Goal: Information Seeking & Learning: Learn about a topic

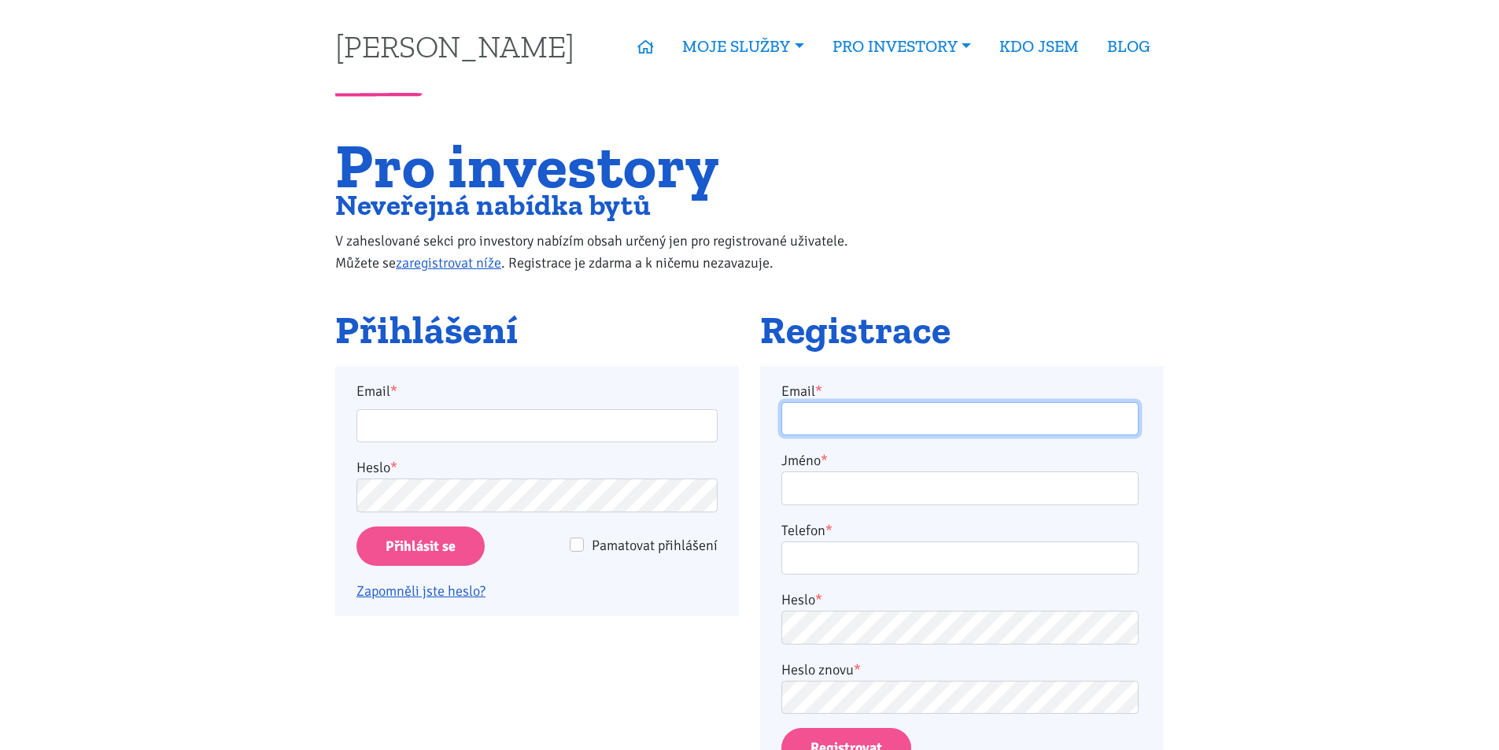
type input "frolikovamarketa@seznam.cz"
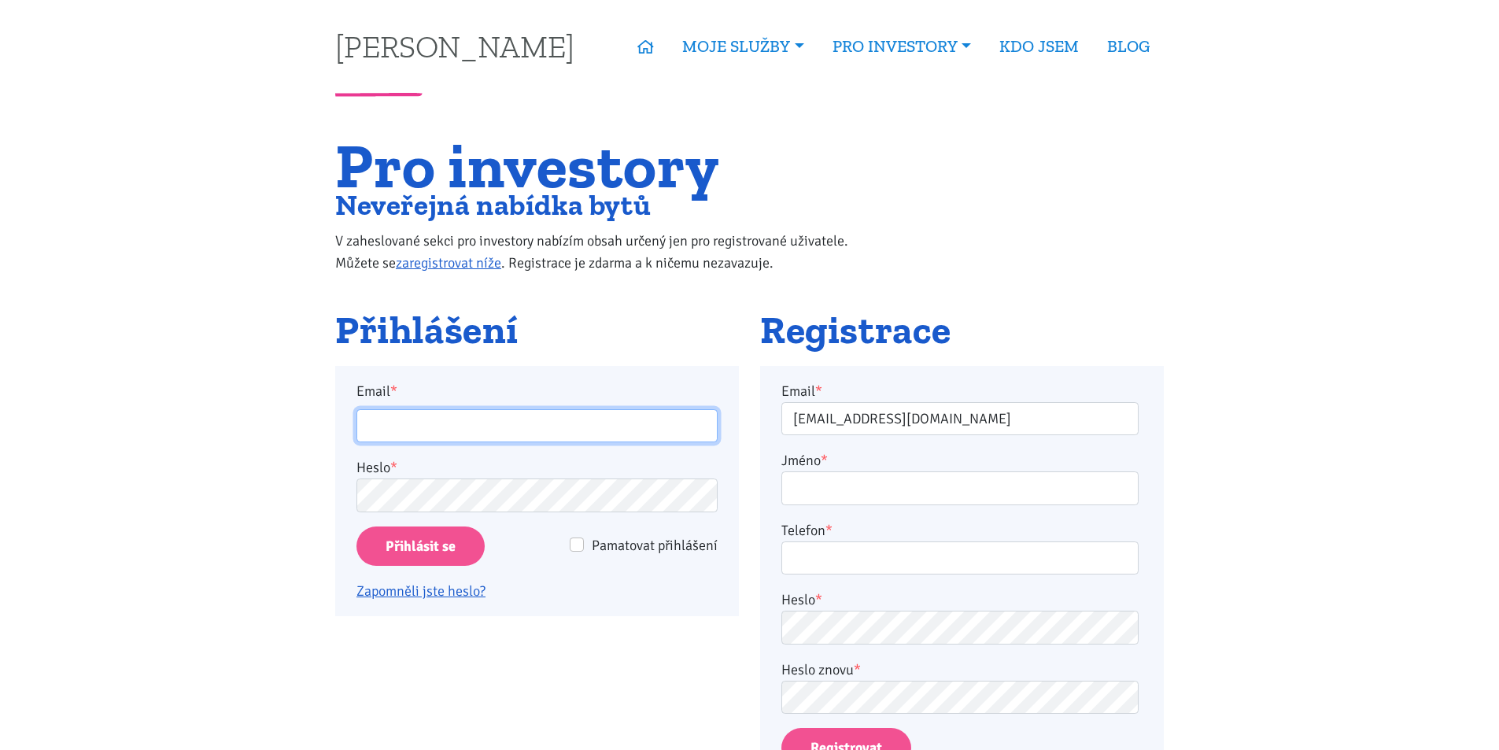
type input "frolikovamarketa@seznam.cz"
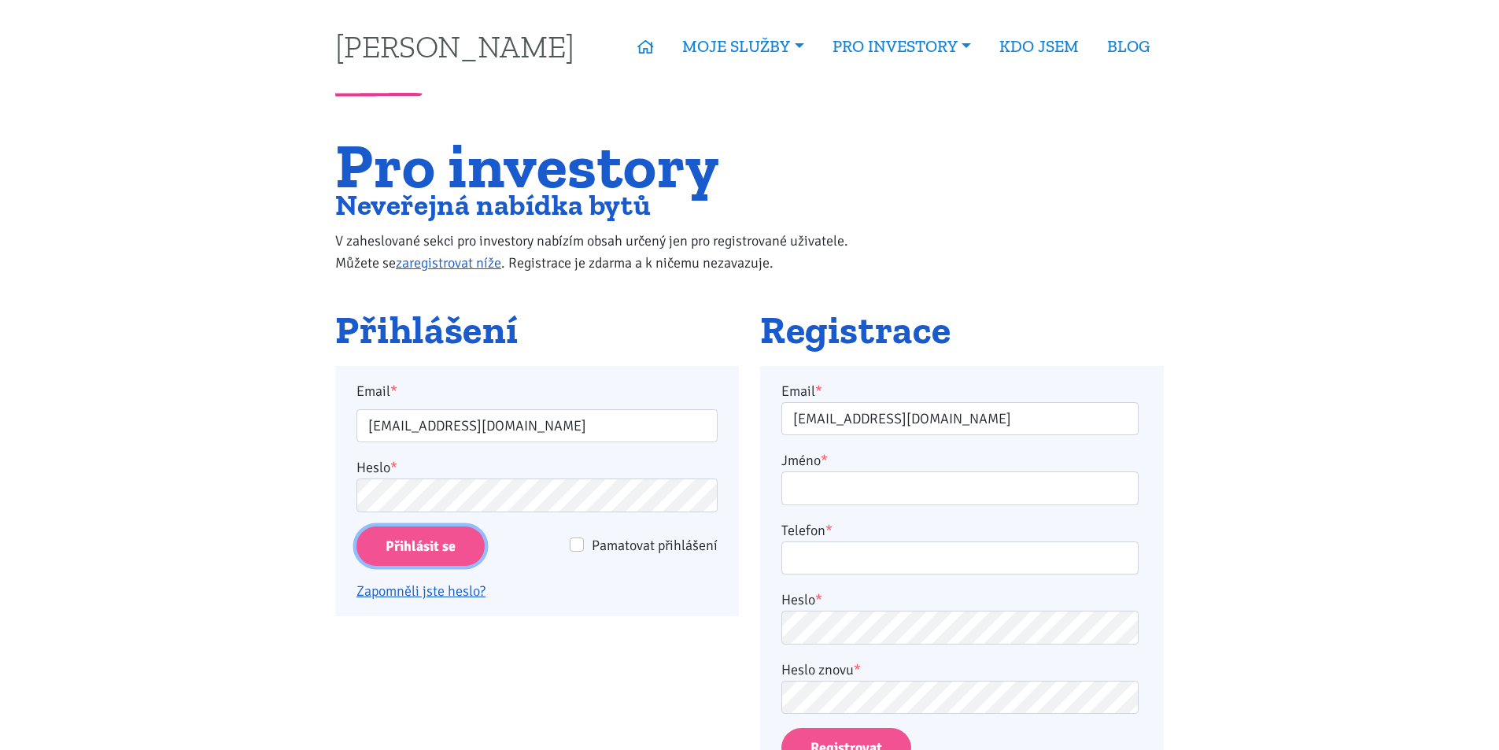
click at [418, 545] on input "Přihlásit se" at bounding box center [420, 546] width 128 height 40
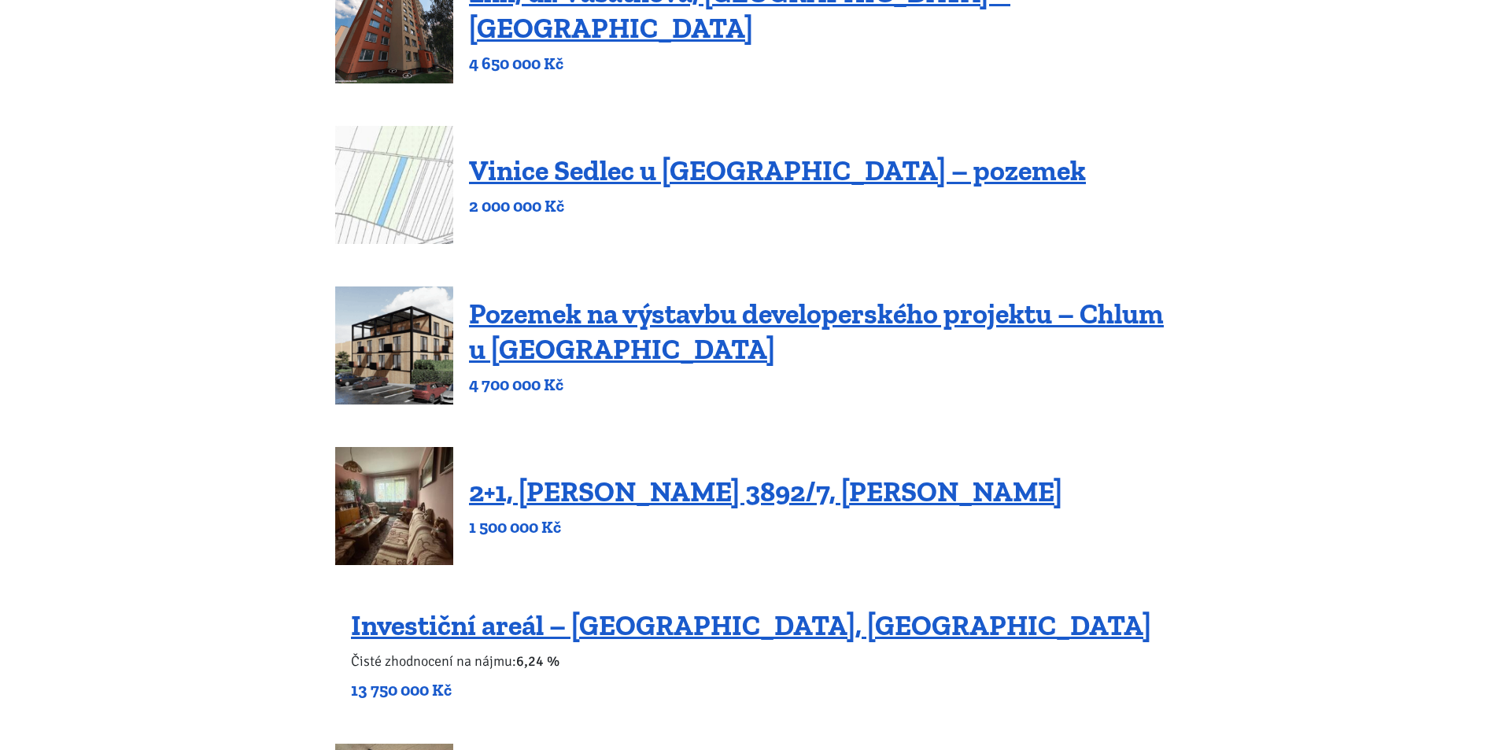
scroll to position [315, 0]
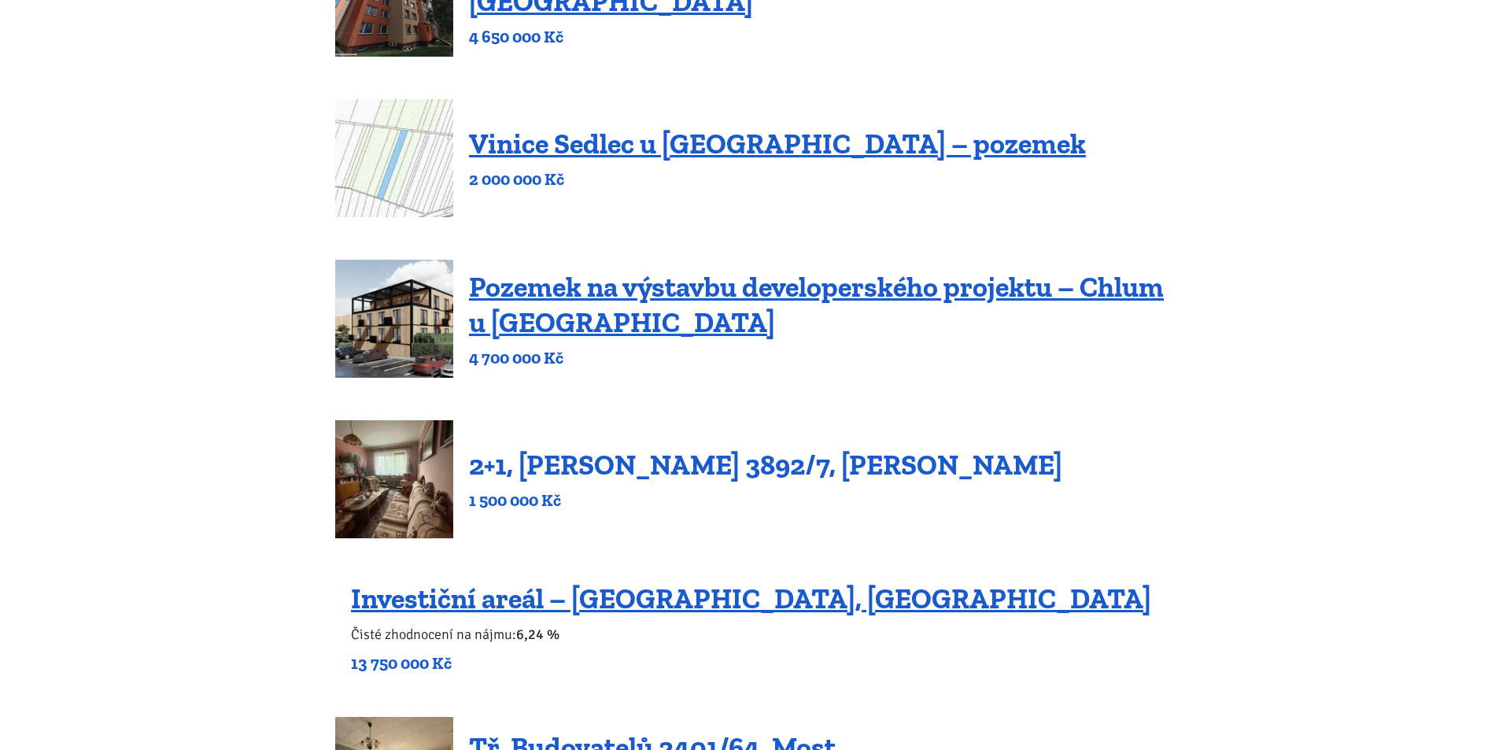
click at [613, 468] on link "2+1, Beethovenova 3892/7, Chomutov" at bounding box center [765, 465] width 593 height 34
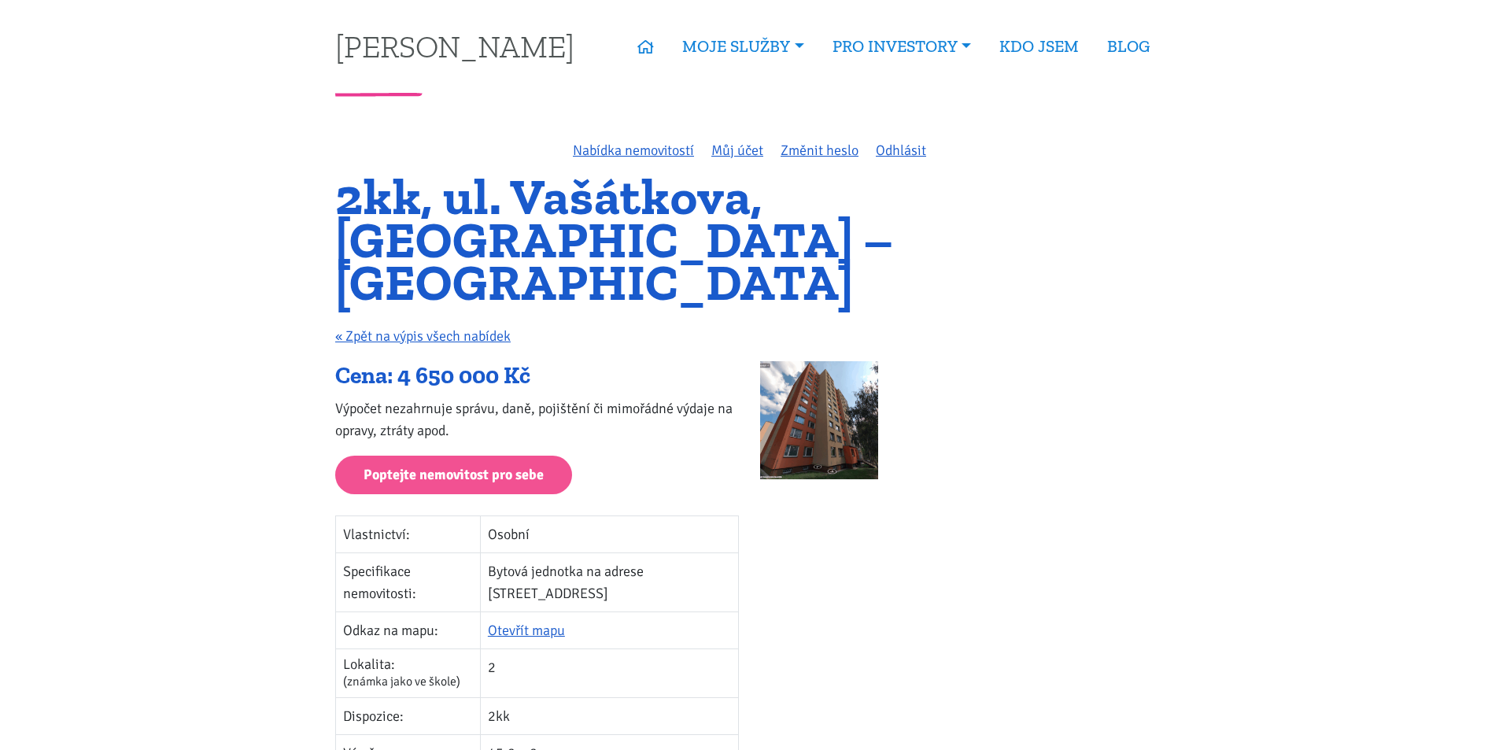
click at [814, 400] on img at bounding box center [819, 420] width 118 height 118
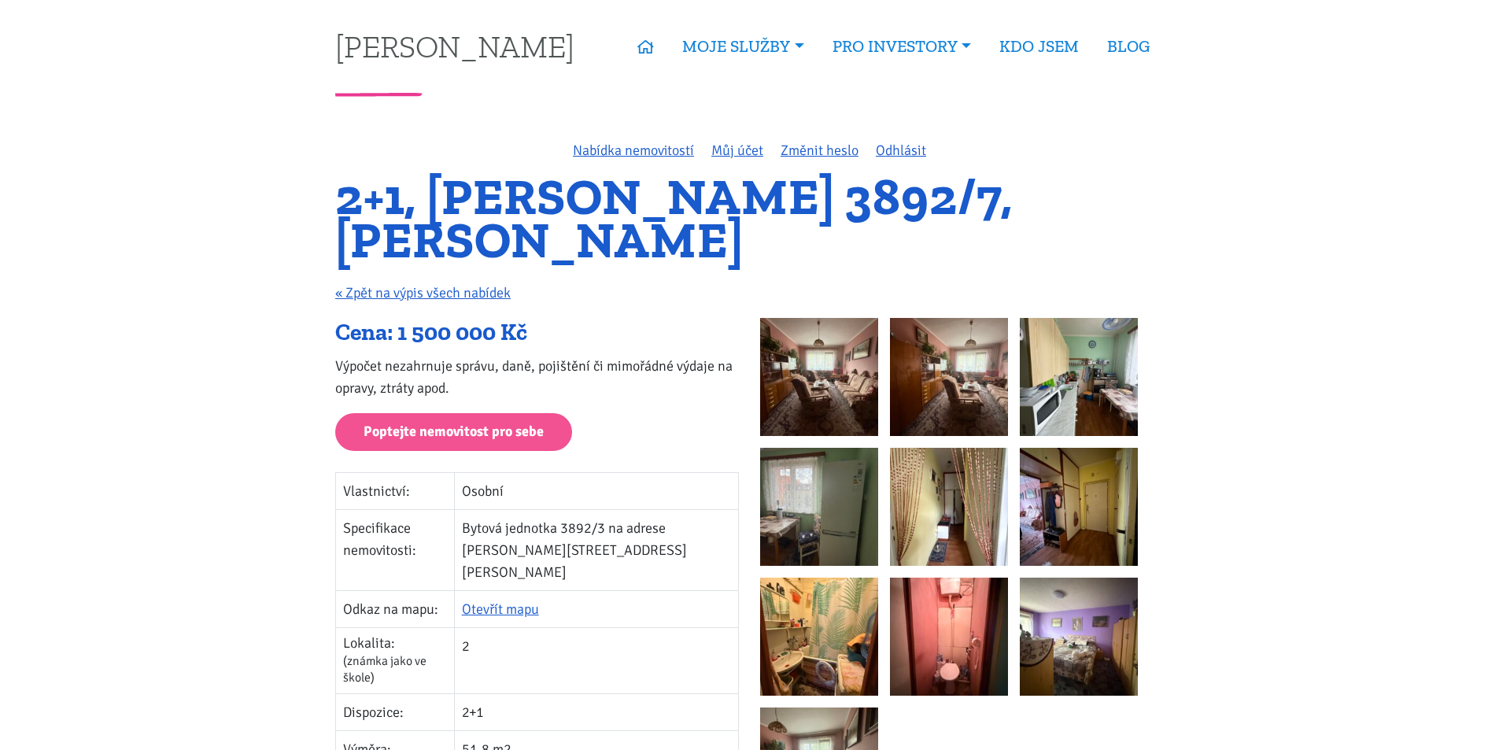
click at [835, 390] on img at bounding box center [819, 377] width 118 height 118
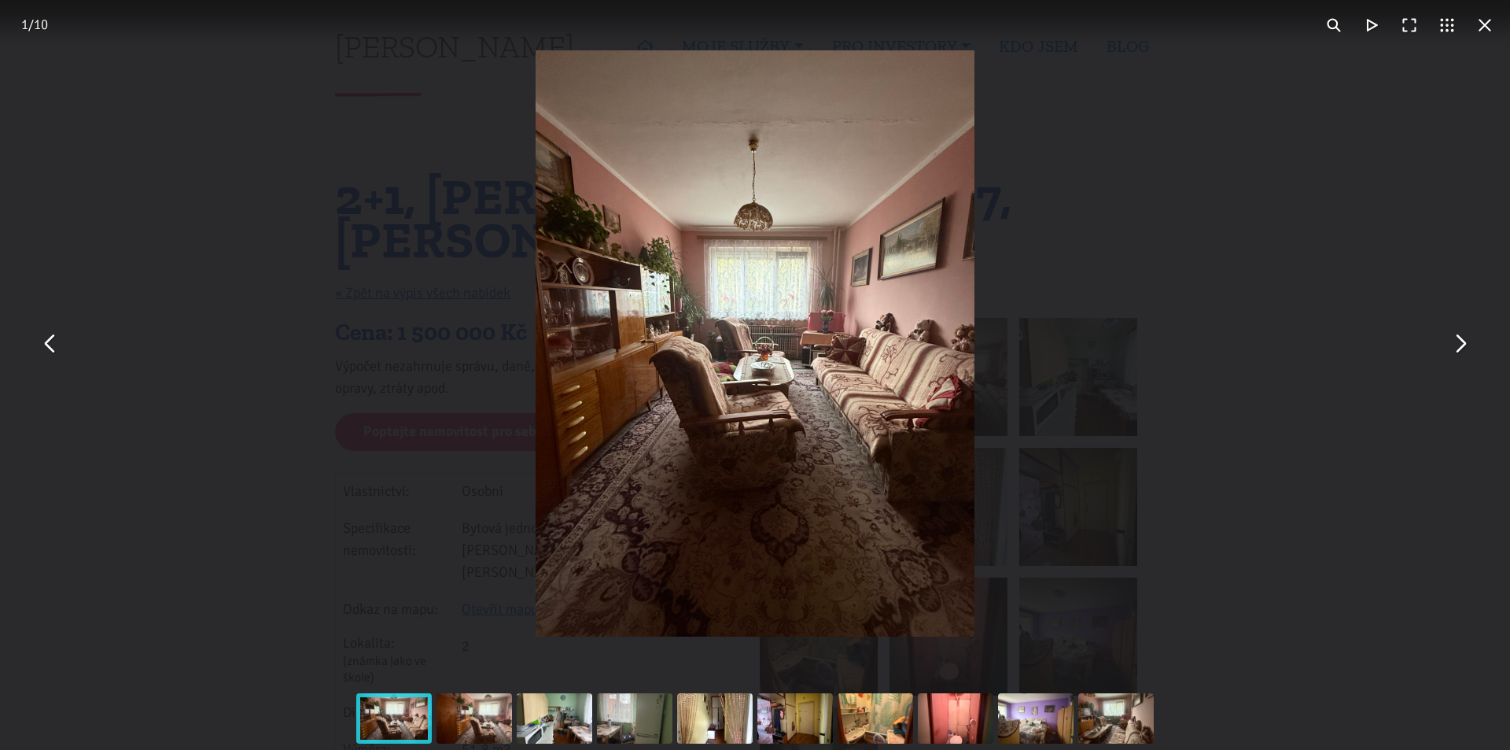
click at [1451, 348] on button "You can close this modal content with the ESC key" at bounding box center [1460, 344] width 38 height 38
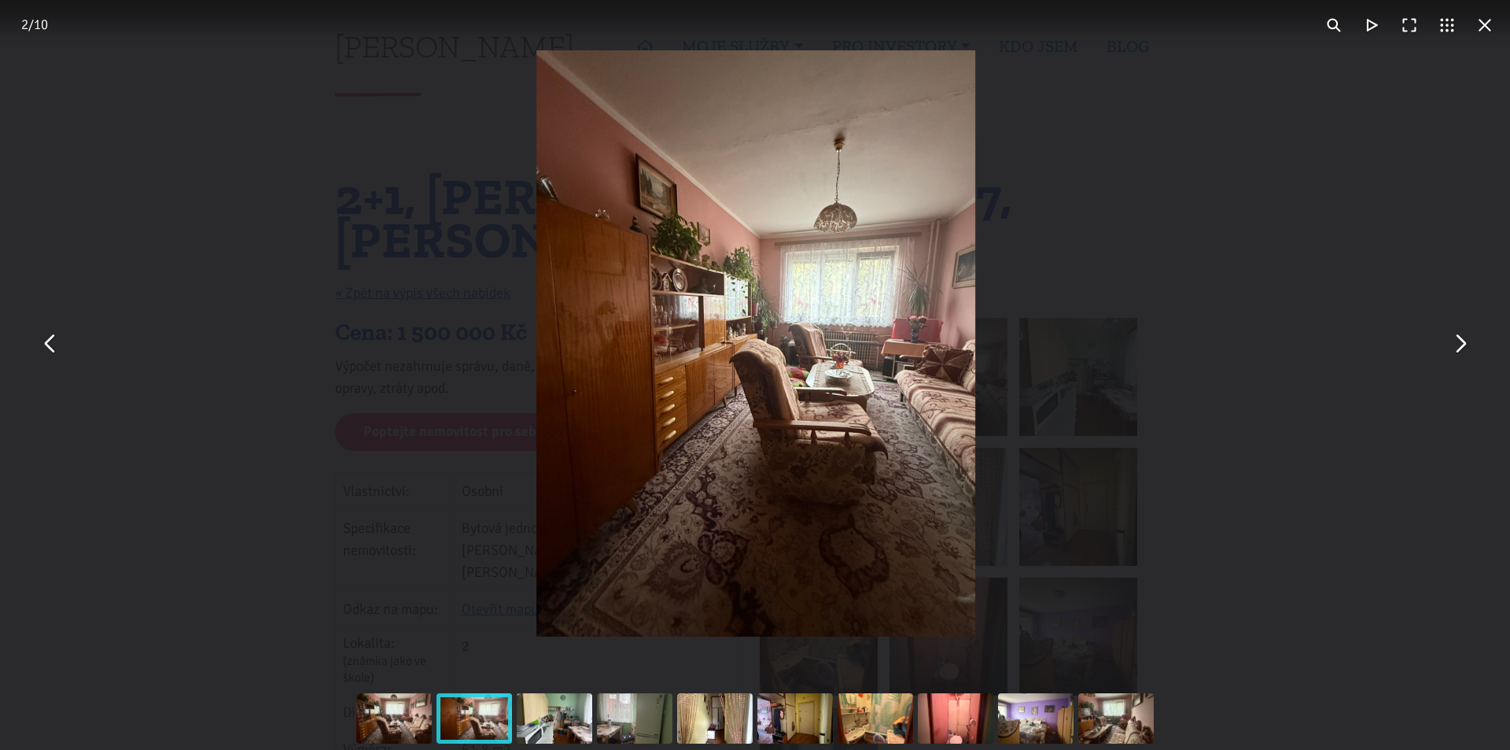
click at [1451, 348] on button "You can close this modal content with the ESC key" at bounding box center [1460, 344] width 38 height 38
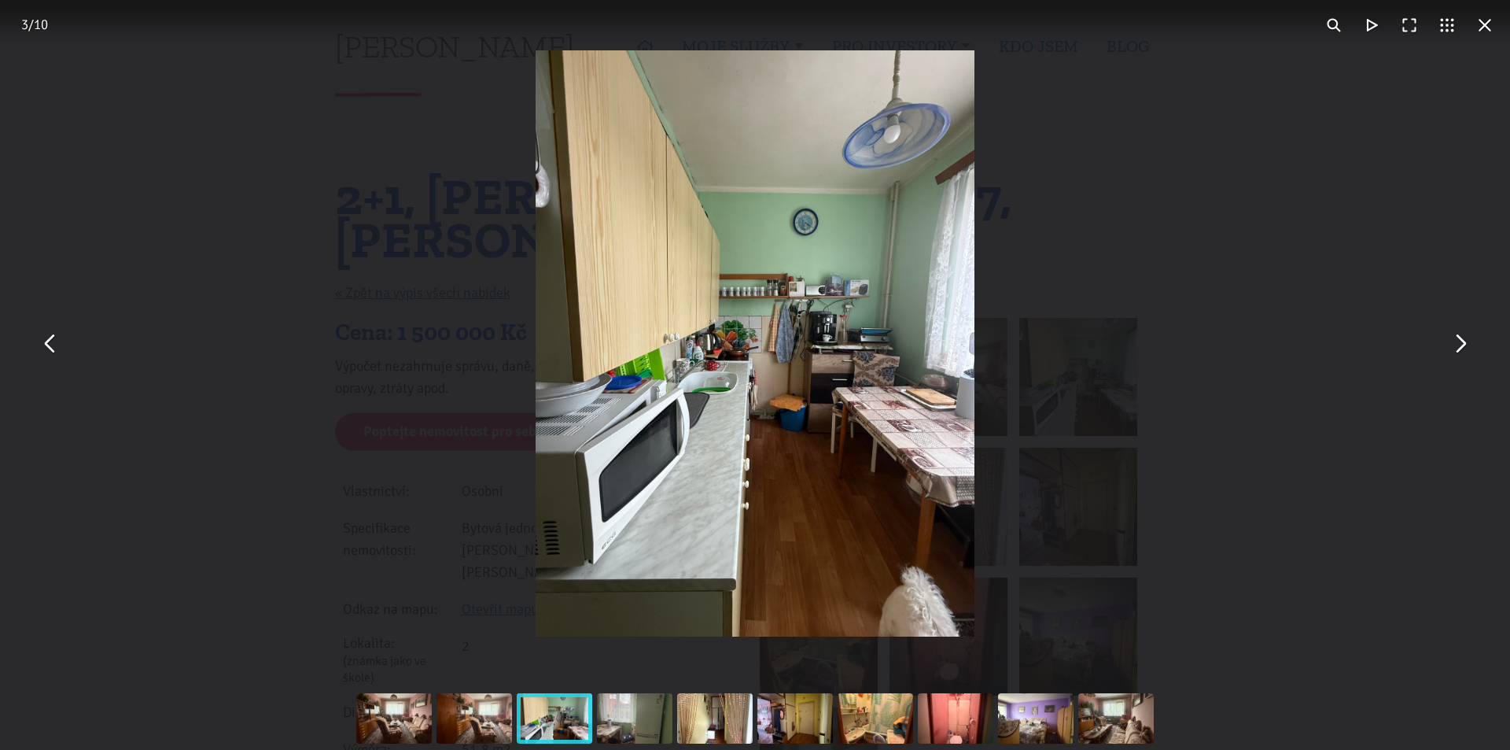
click at [1451, 348] on button "You can close this modal content with the ESC key" at bounding box center [1460, 344] width 38 height 38
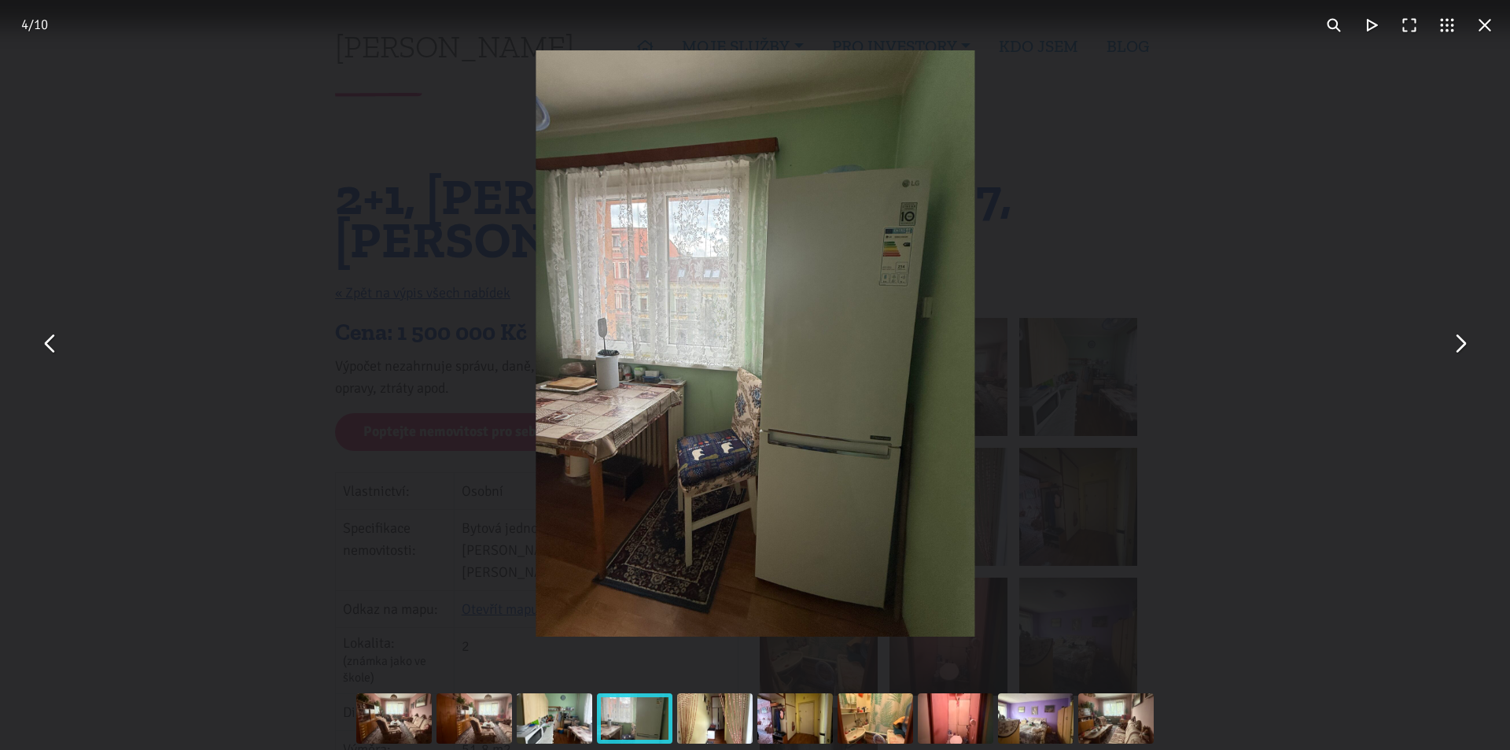
click at [1451, 348] on button "You can close this modal content with the ESC key" at bounding box center [1460, 344] width 38 height 38
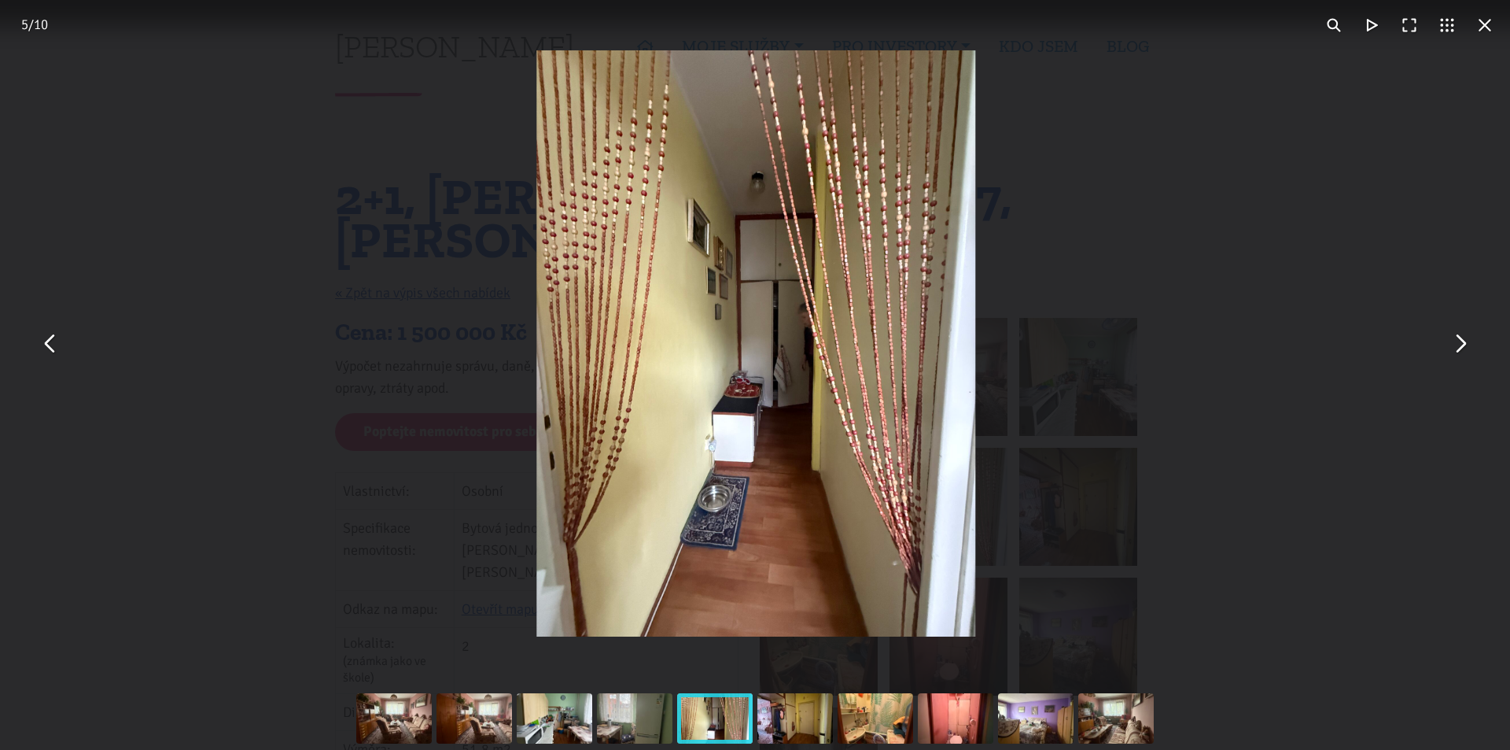
click at [1451, 348] on button "You can close this modal content with the ESC key" at bounding box center [1460, 344] width 38 height 38
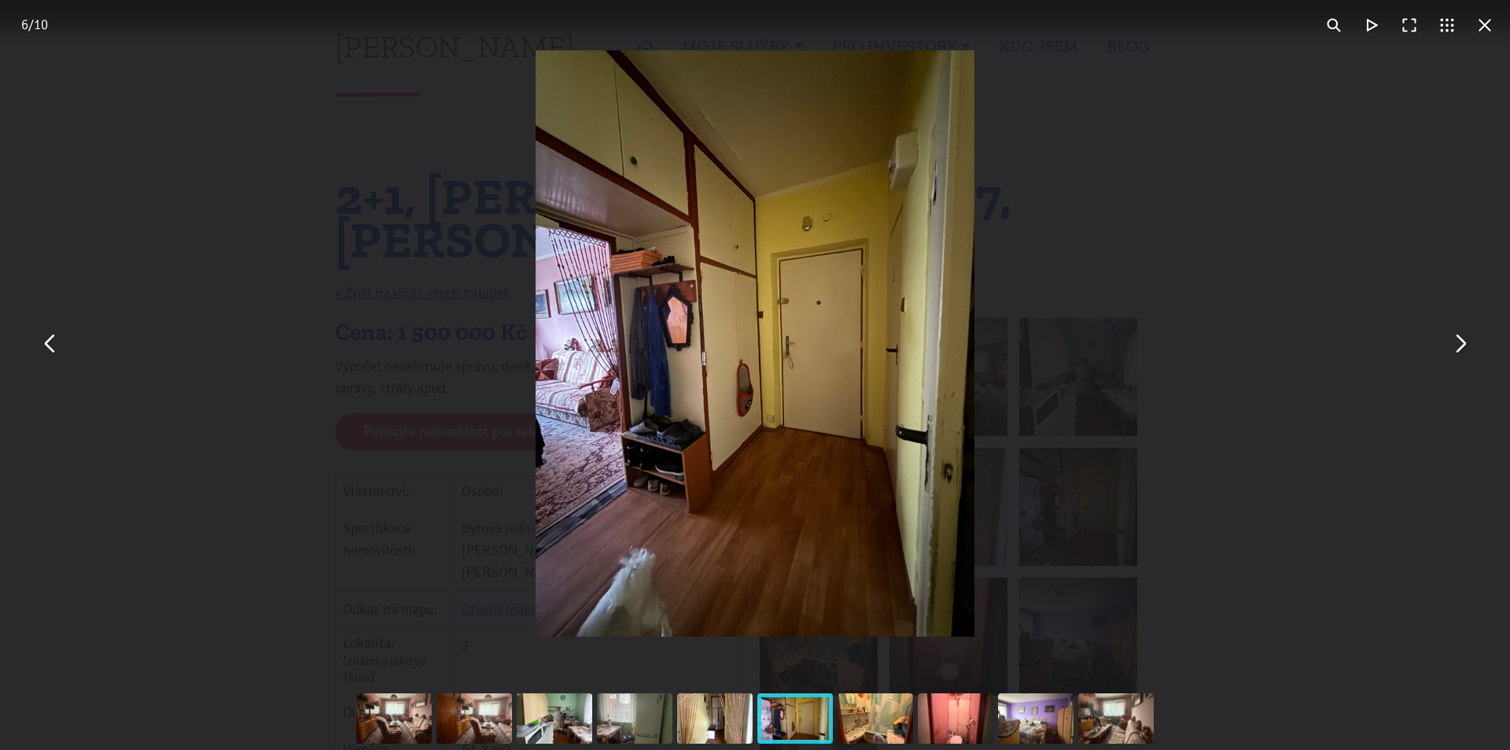
click at [1451, 348] on button "You can close this modal content with the ESC key" at bounding box center [1460, 344] width 38 height 38
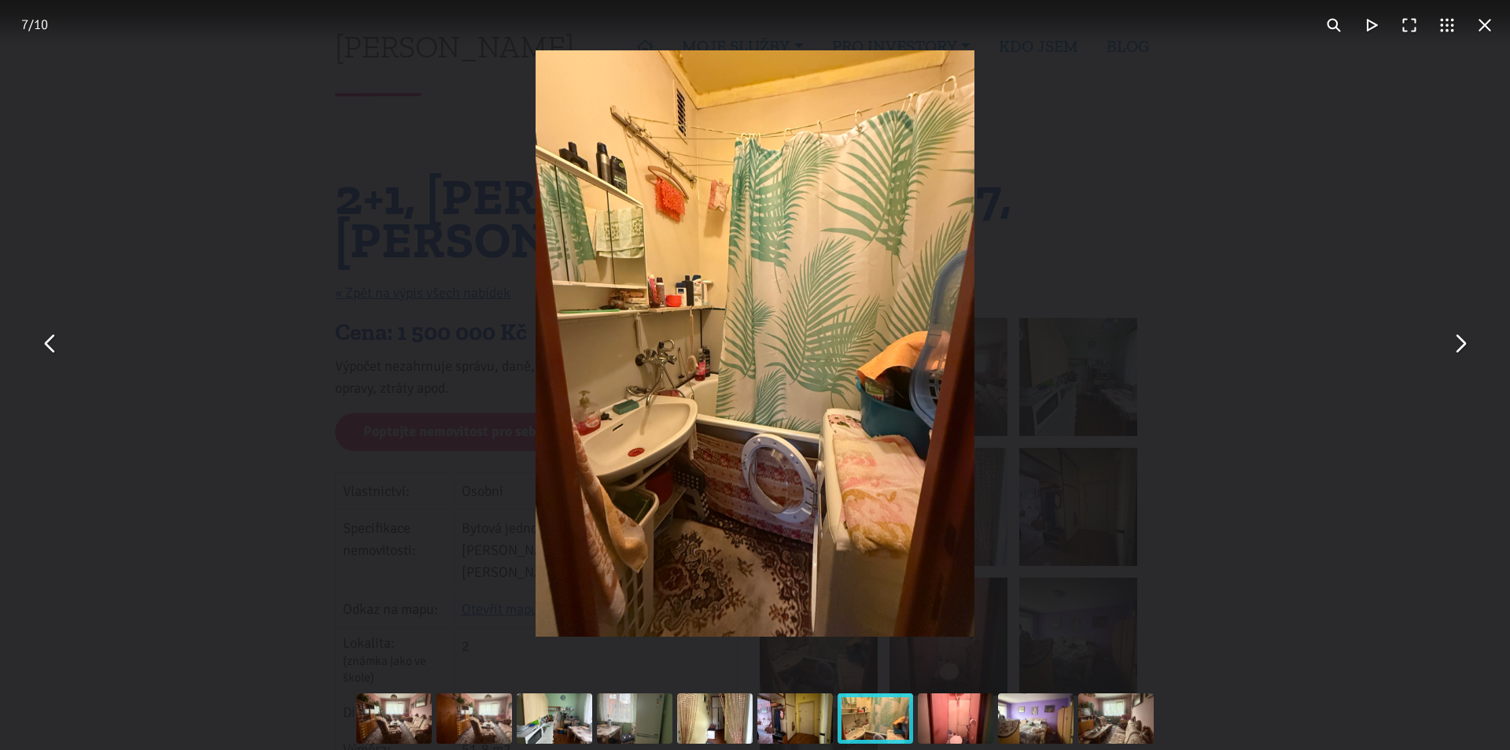
click at [1451, 348] on button "You can close this modal content with the ESC key" at bounding box center [1460, 344] width 38 height 38
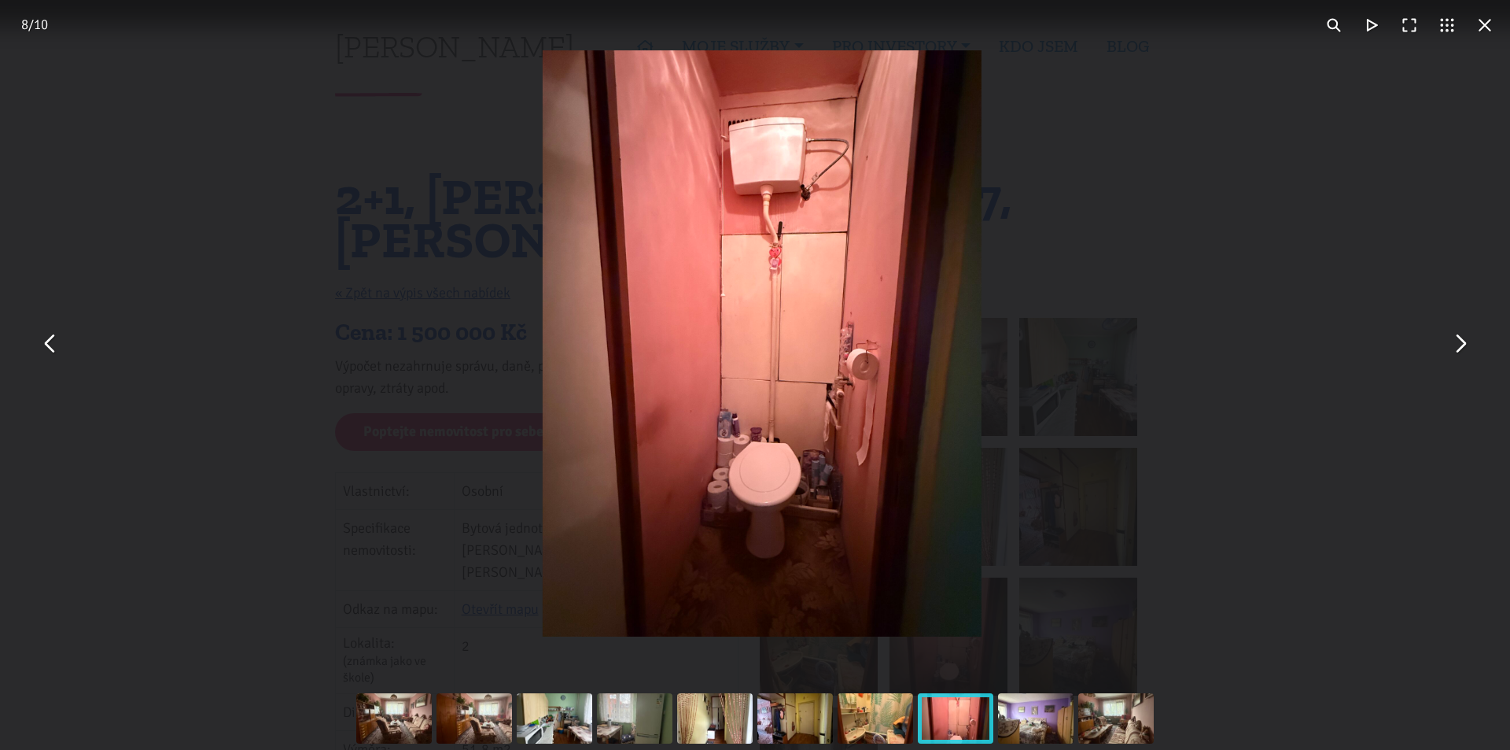
click at [1451, 348] on button "You can close this modal content with the ESC key" at bounding box center [1460, 344] width 38 height 38
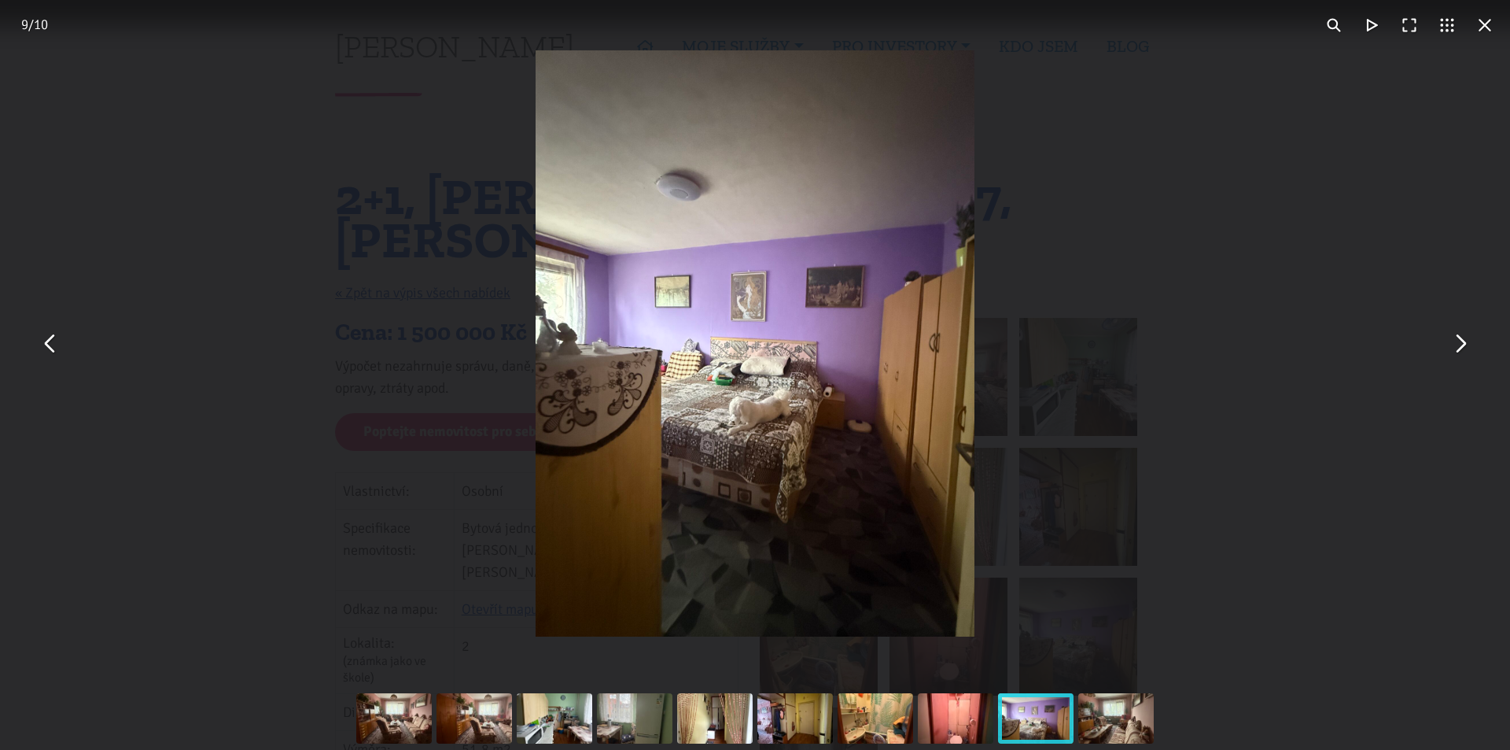
click at [1451, 348] on button "You can close this modal content with the ESC key" at bounding box center [1460, 344] width 38 height 38
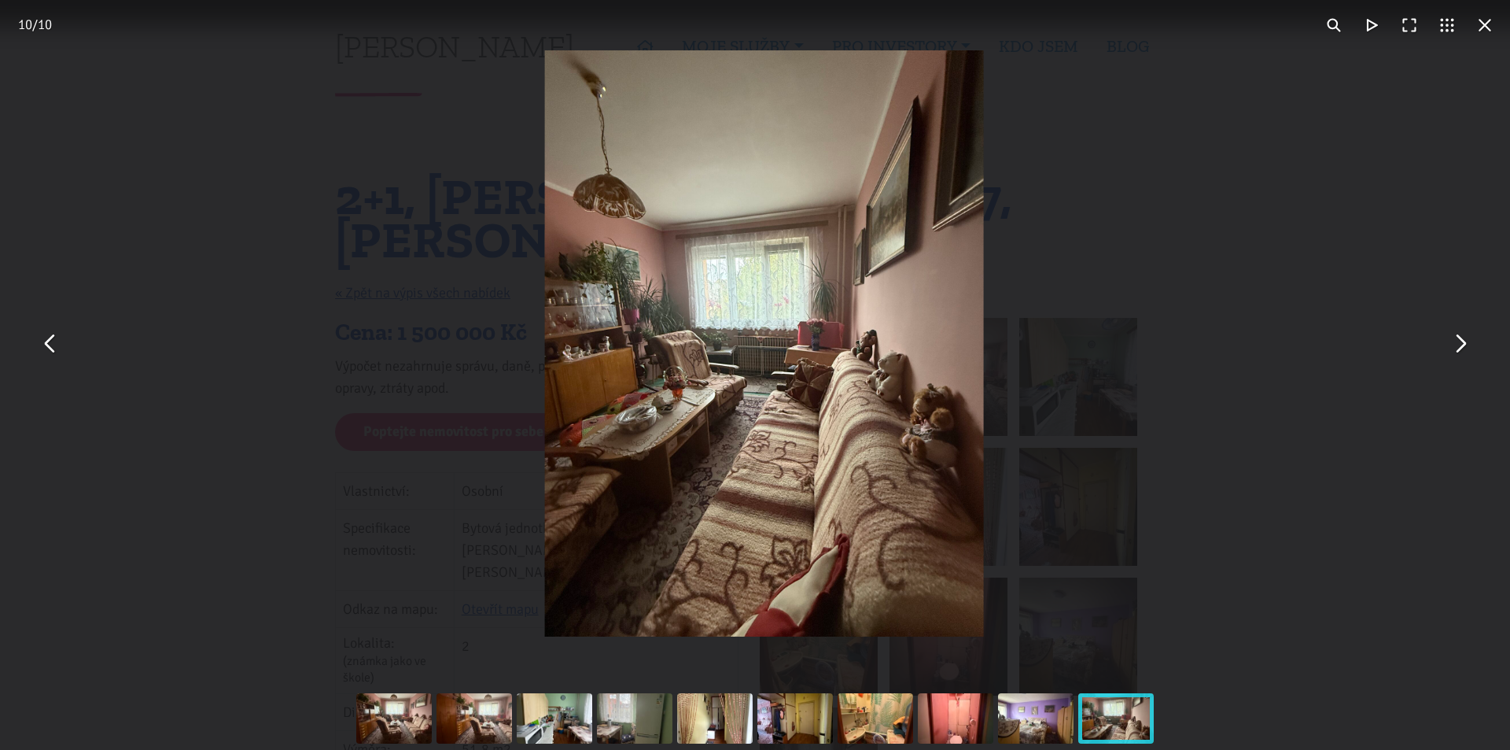
click at [1451, 348] on button "You can close this modal content with the ESC key" at bounding box center [1460, 344] width 38 height 38
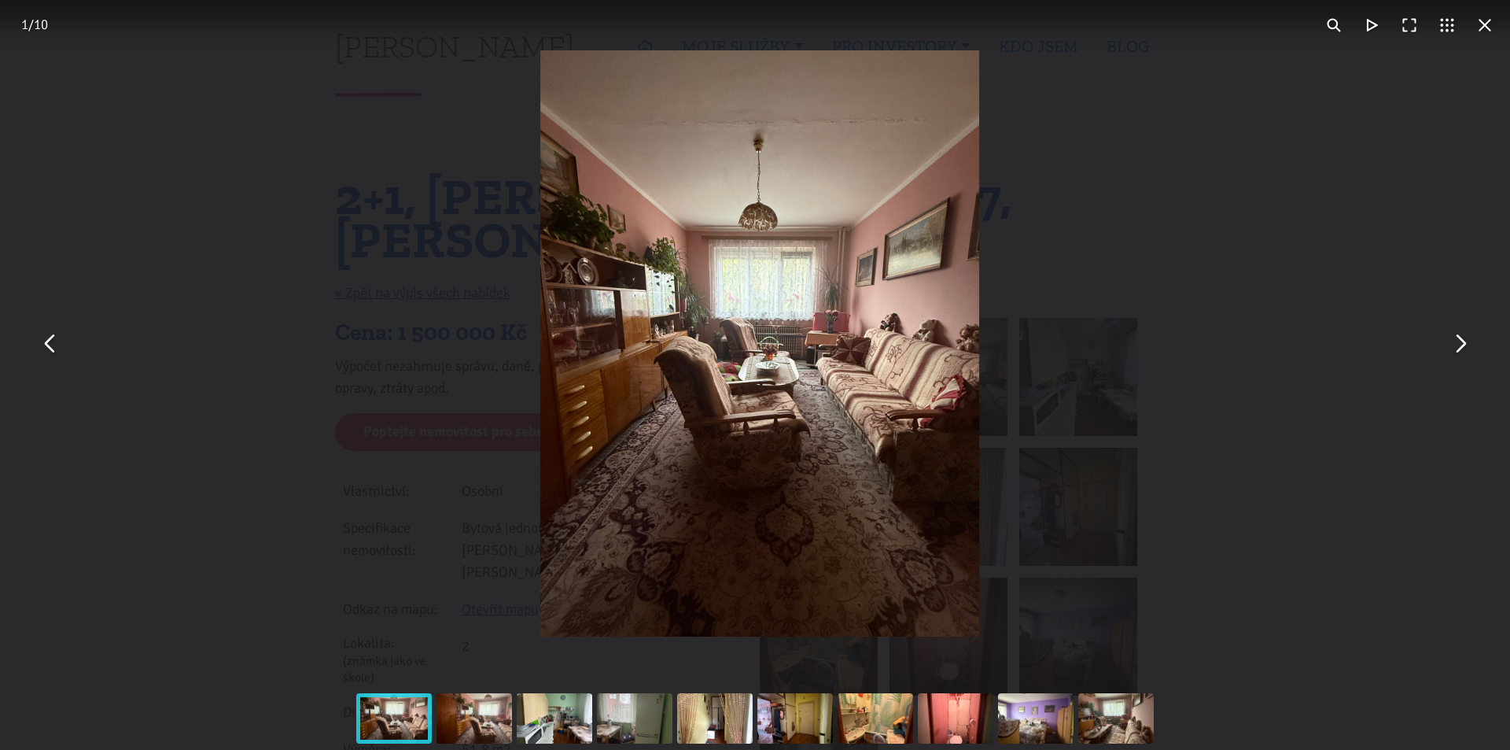
click at [1451, 348] on button "You can close this modal content with the ESC key" at bounding box center [1460, 344] width 38 height 38
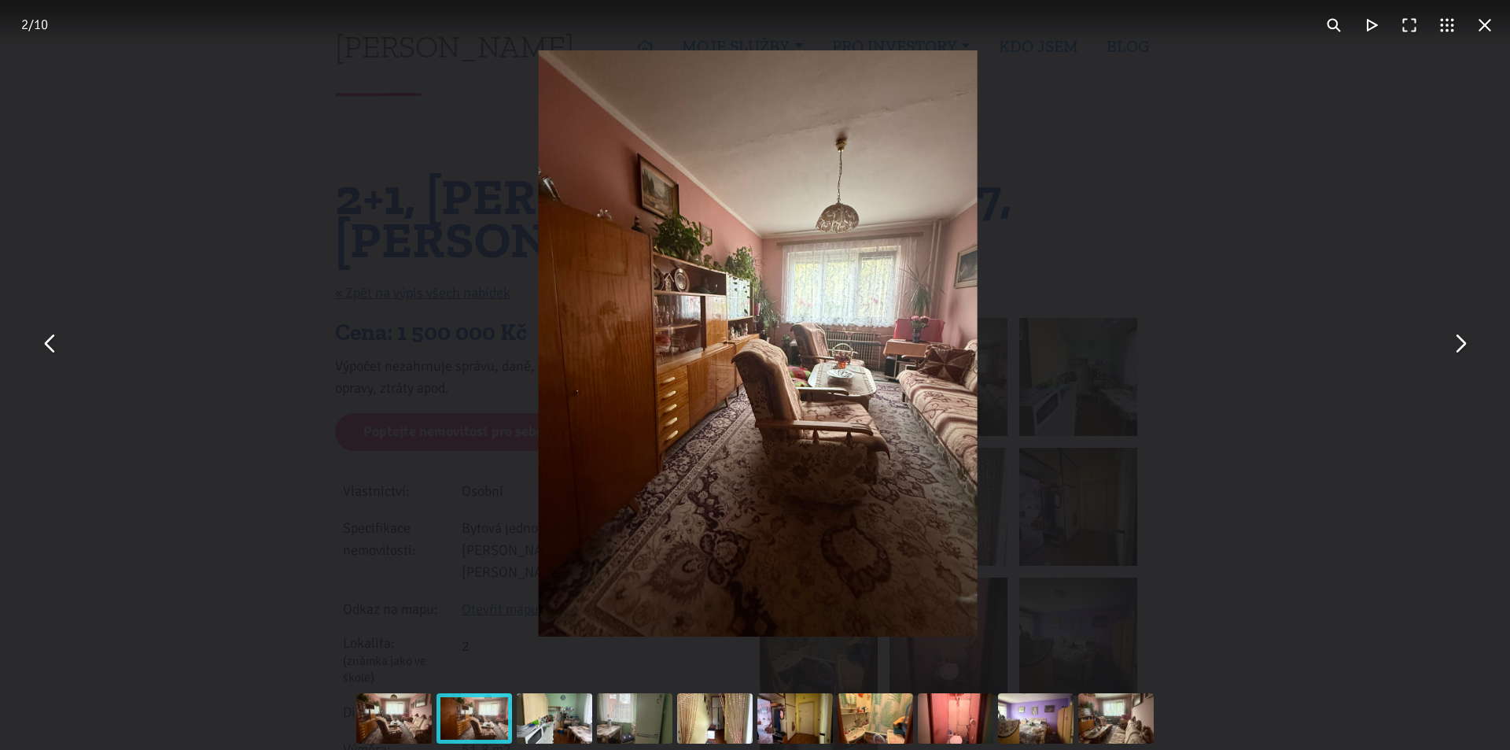
click at [1451, 348] on button "You can close this modal content with the ESC key" at bounding box center [1460, 344] width 38 height 38
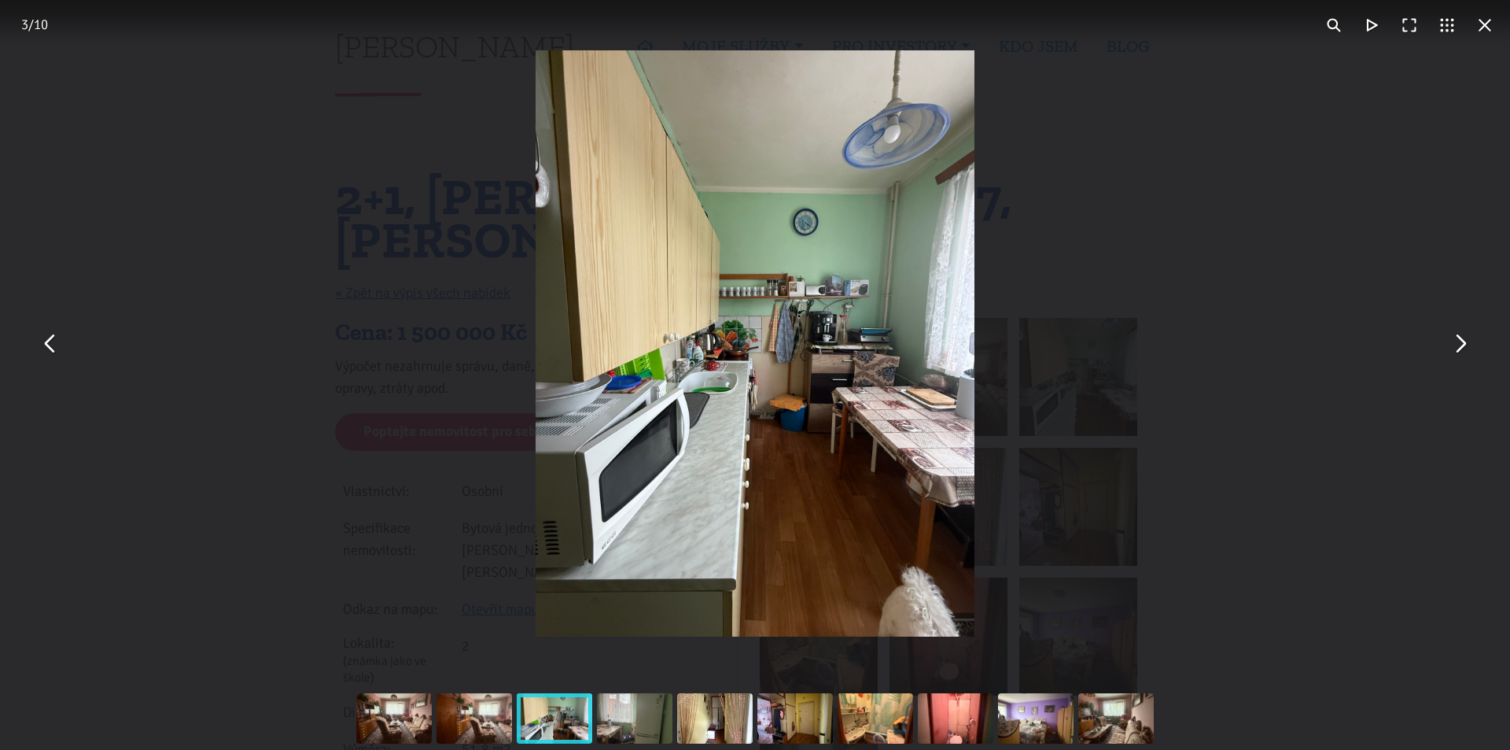
click at [1489, 21] on button "You can close this modal content with the ESC key" at bounding box center [1485, 25] width 38 height 38
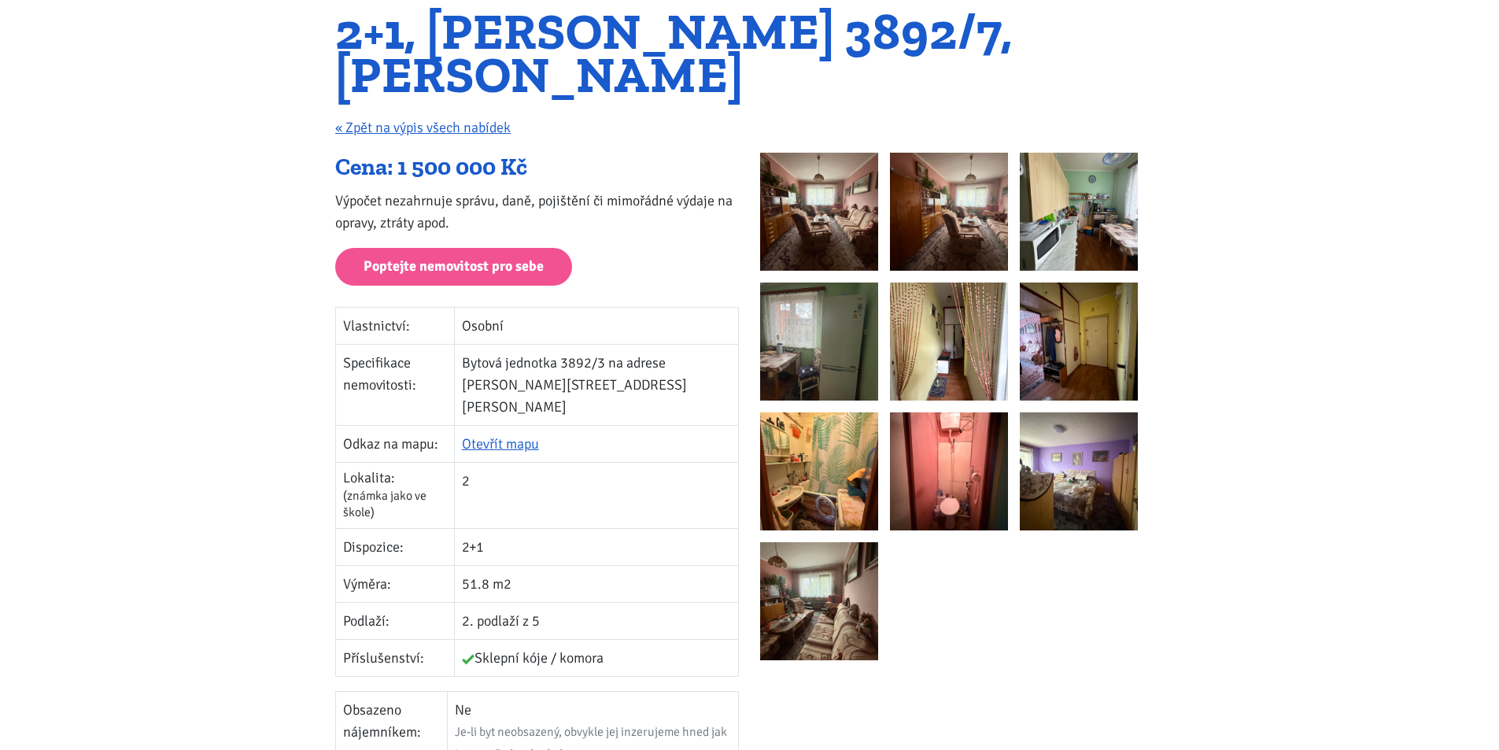
scroll to position [157, 0]
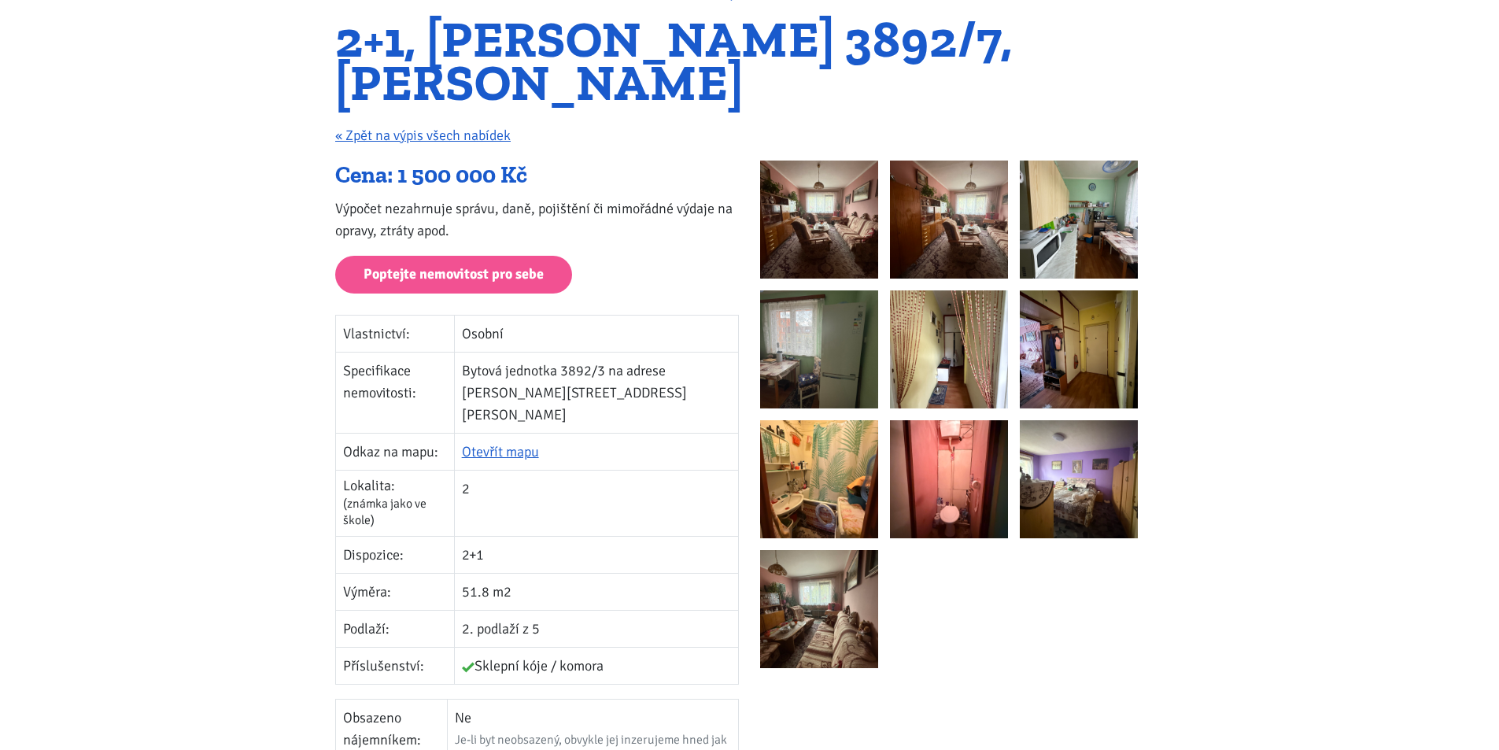
click at [850, 205] on img at bounding box center [819, 219] width 118 height 118
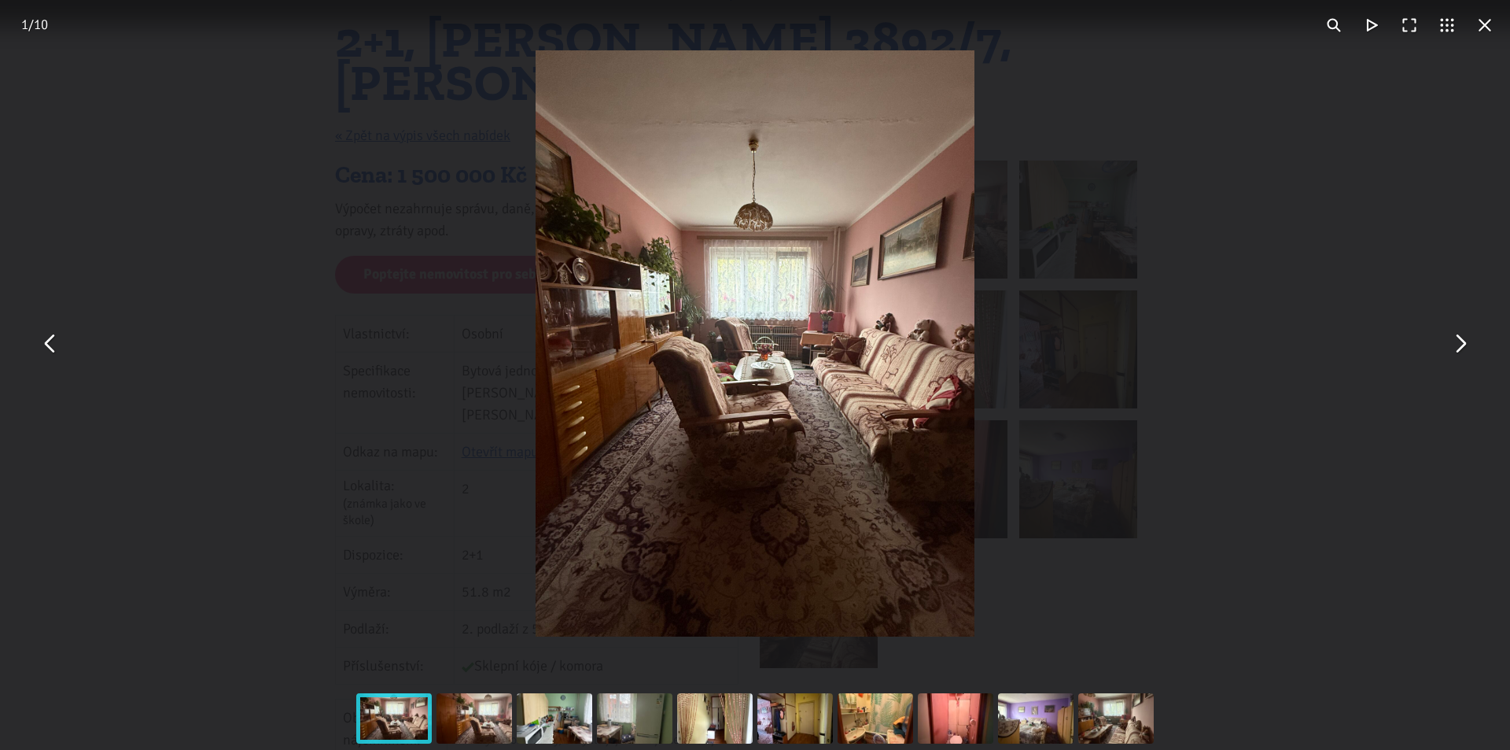
click at [1456, 345] on button "You can close this modal content with the ESC key" at bounding box center [1460, 344] width 38 height 38
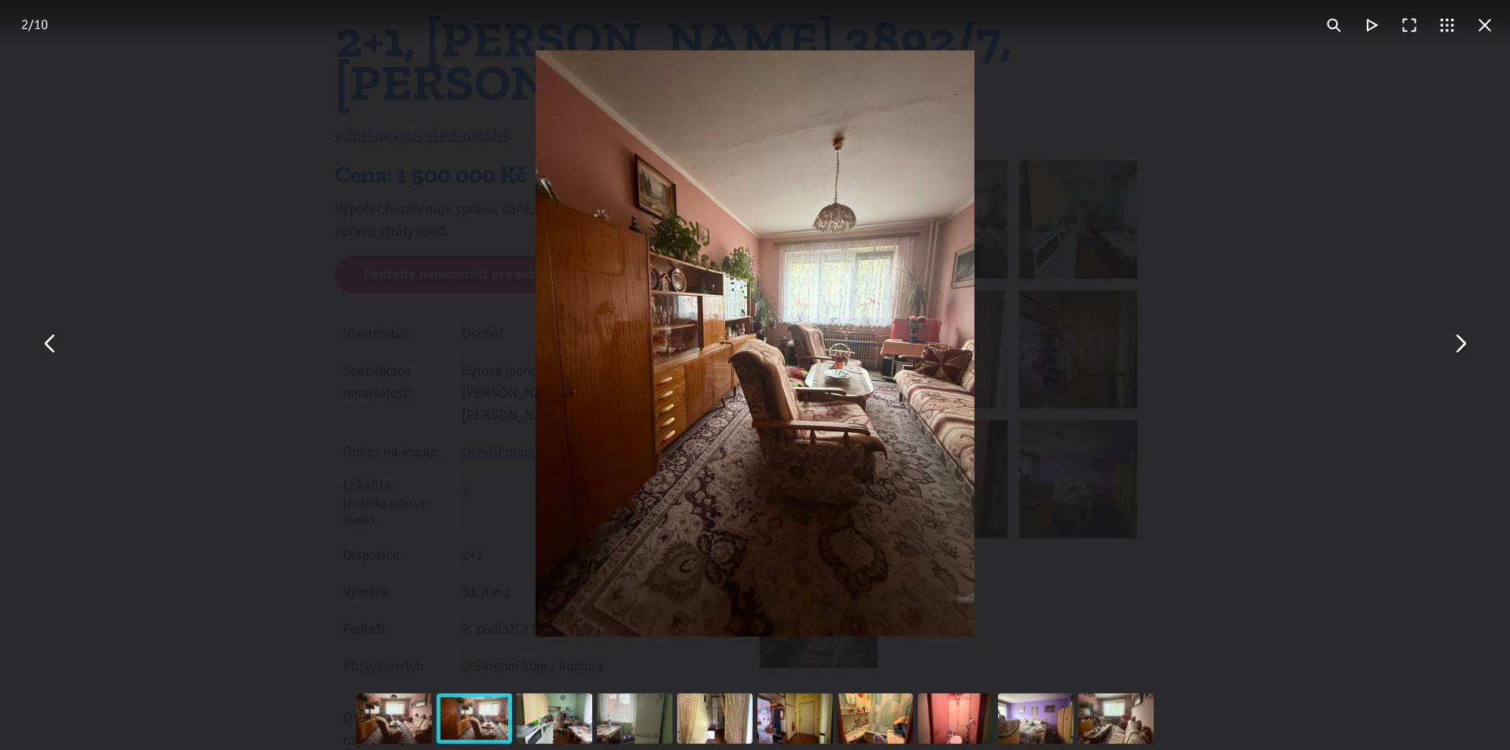
click at [1456, 345] on button "You can close this modal content with the ESC key" at bounding box center [1460, 344] width 38 height 38
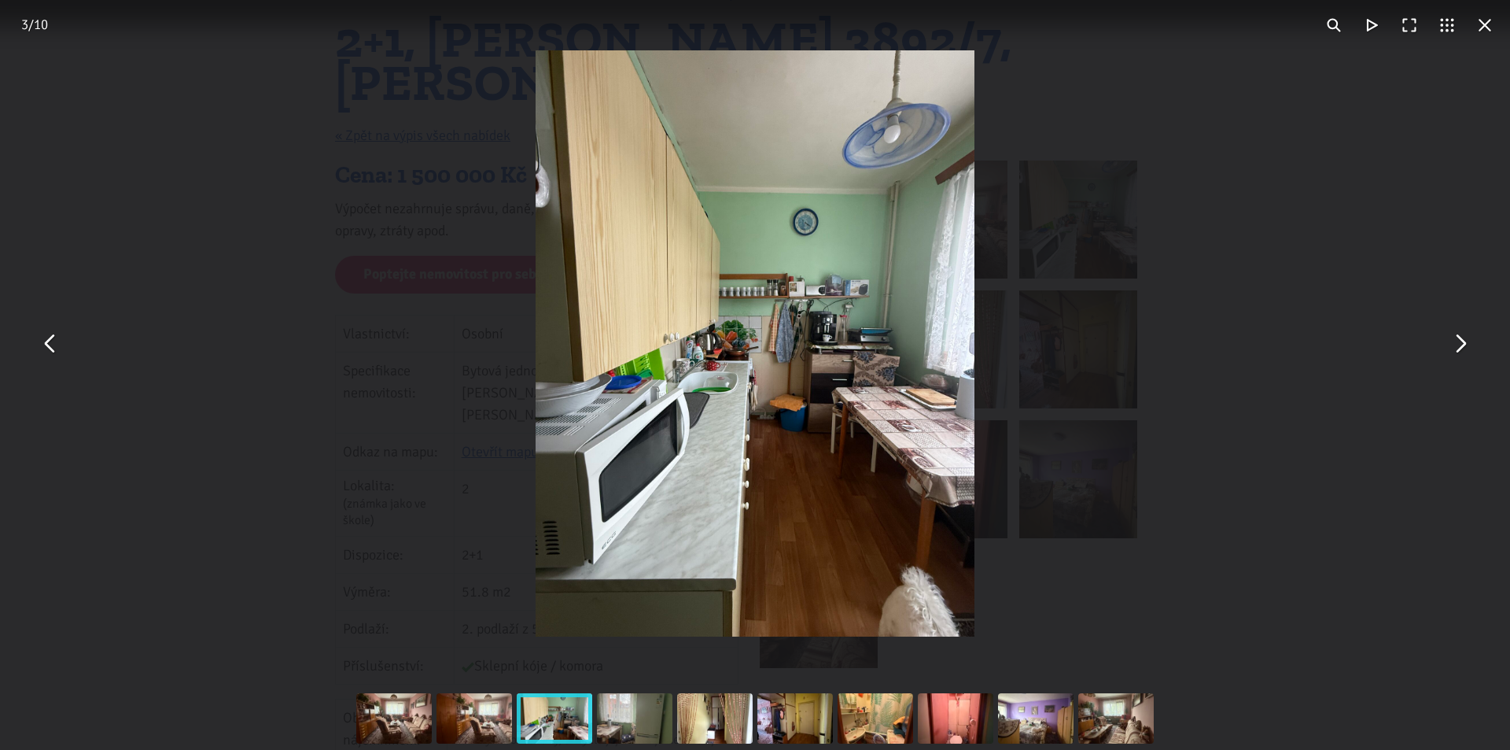
click at [64, 57] on div "You can close this modal content with the ESC key" at bounding box center [755, 343] width 1510 height 687
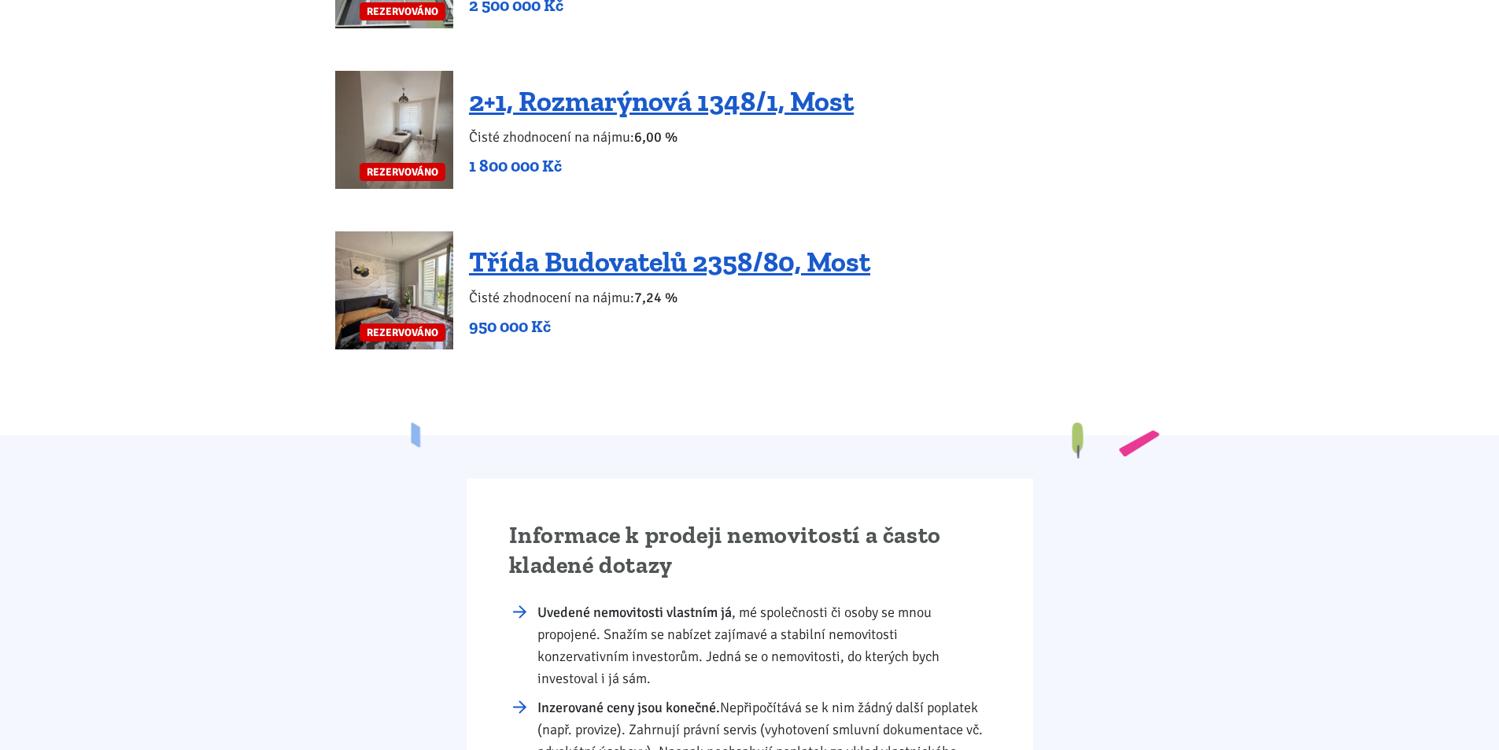
scroll to position [2433, 0]
